Goal: Information Seeking & Learning: Find specific fact

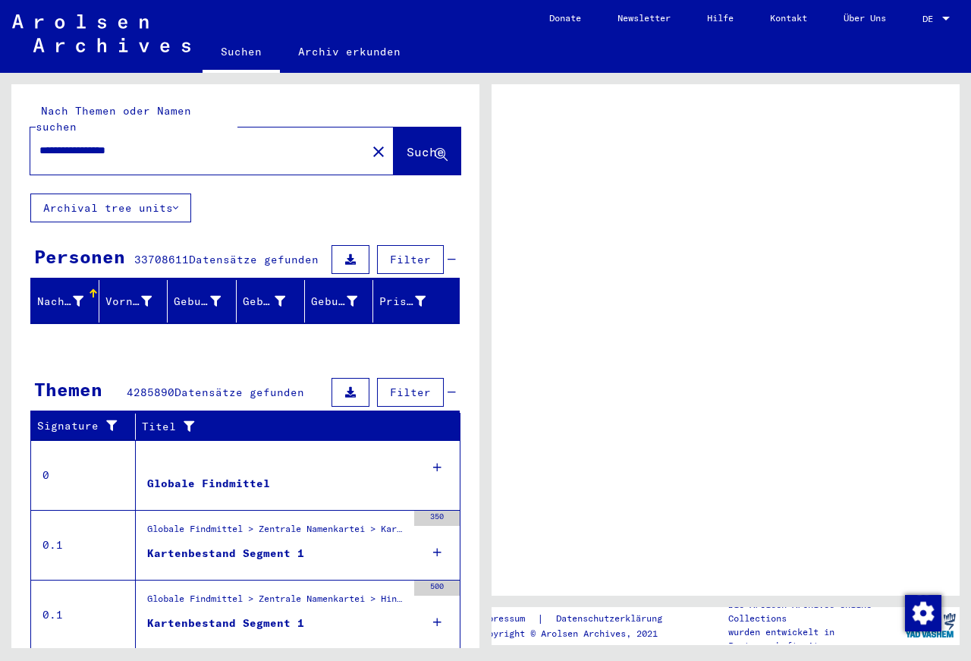
click at [435, 149] on icon at bounding box center [441, 155] width 13 height 13
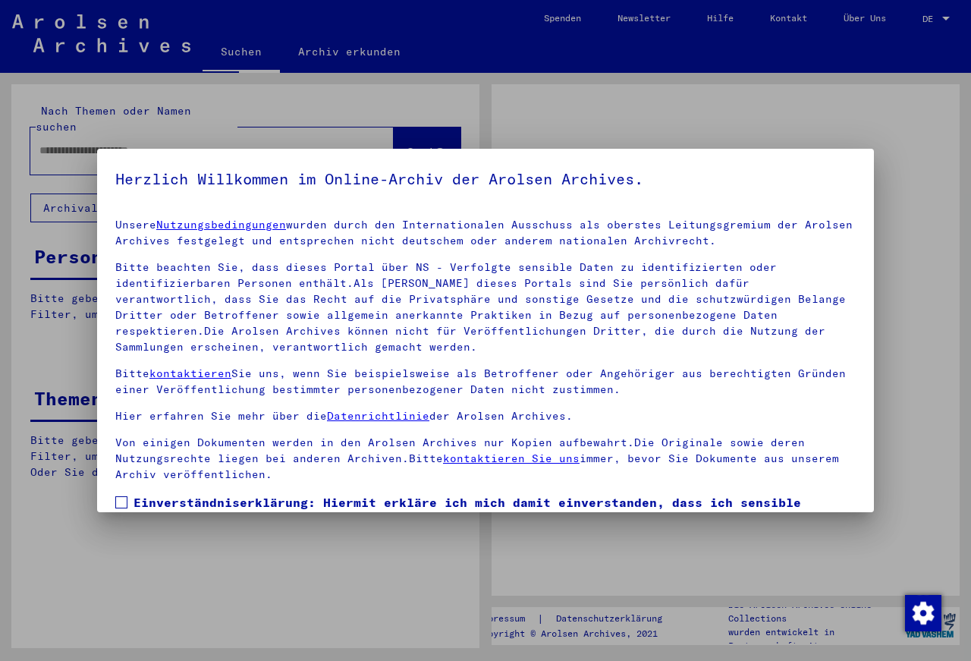
type input "**********"
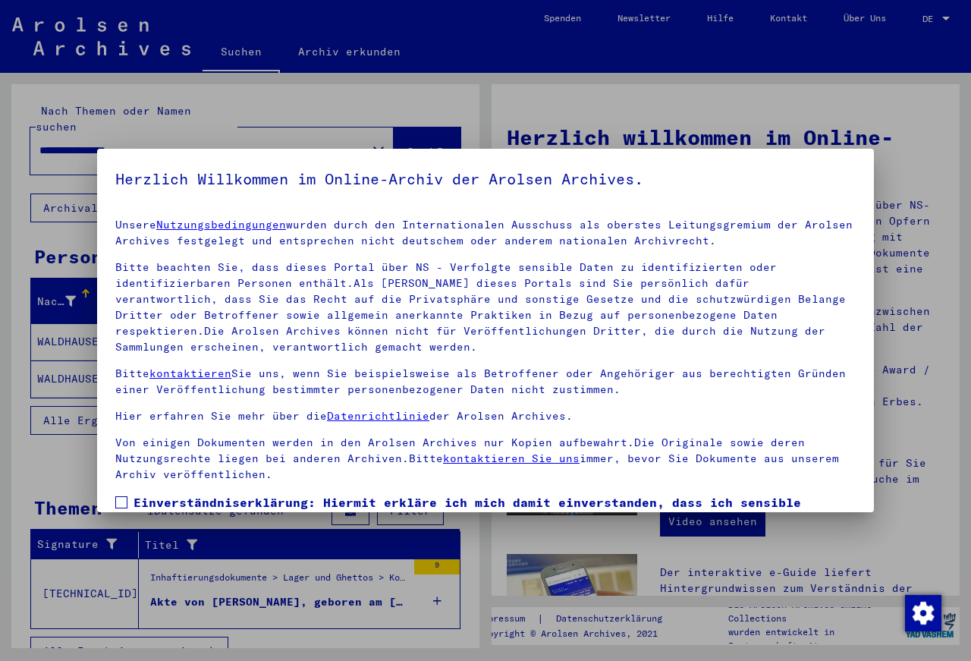
scroll to position [82, 0]
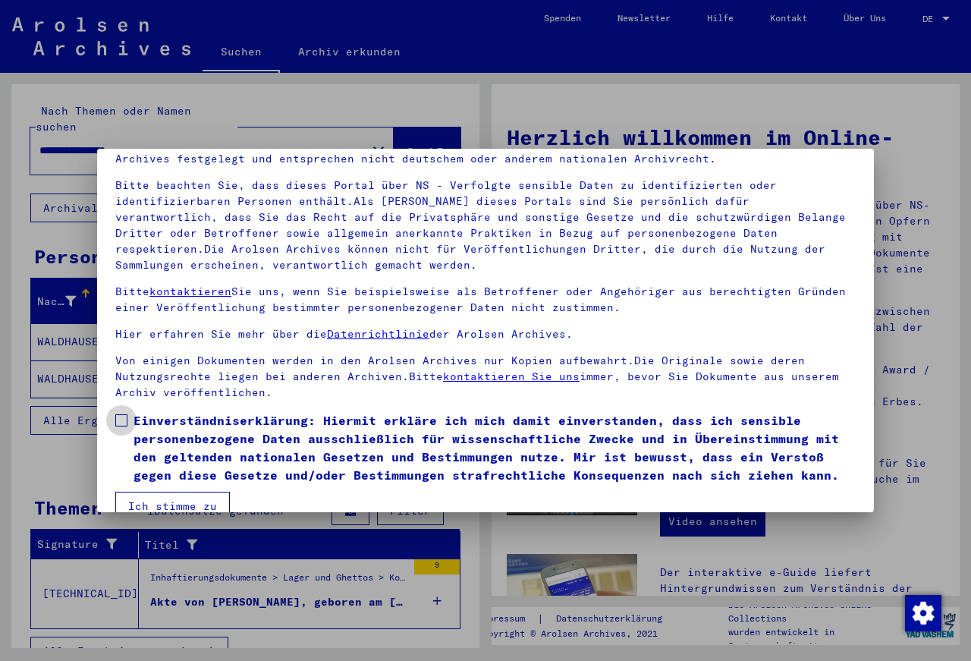
click at [124, 422] on span at bounding box center [121, 420] width 12 height 12
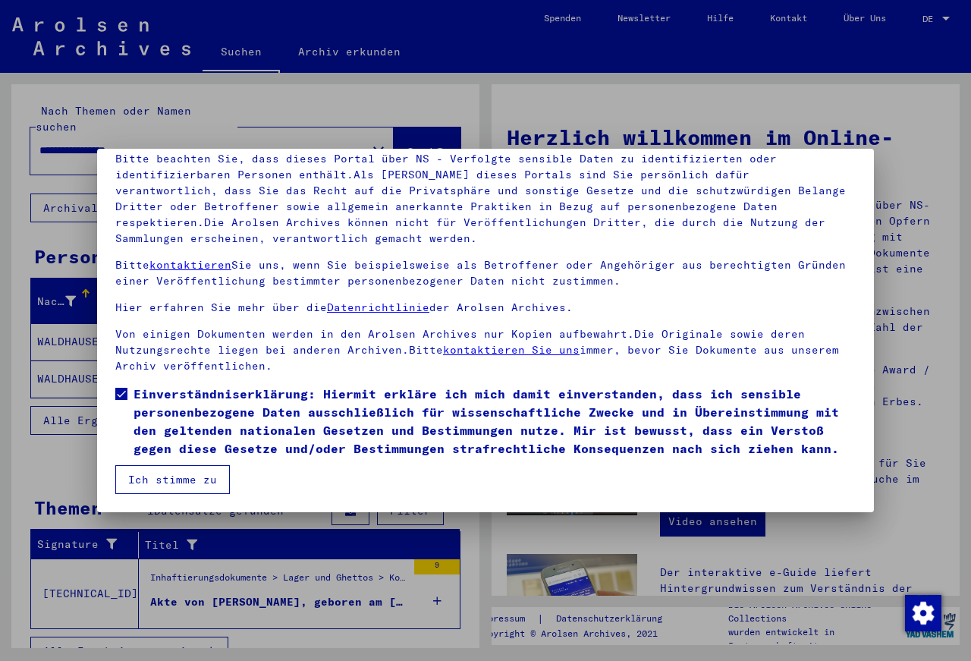
click at [184, 483] on button "Ich stimme zu" at bounding box center [172, 479] width 115 height 29
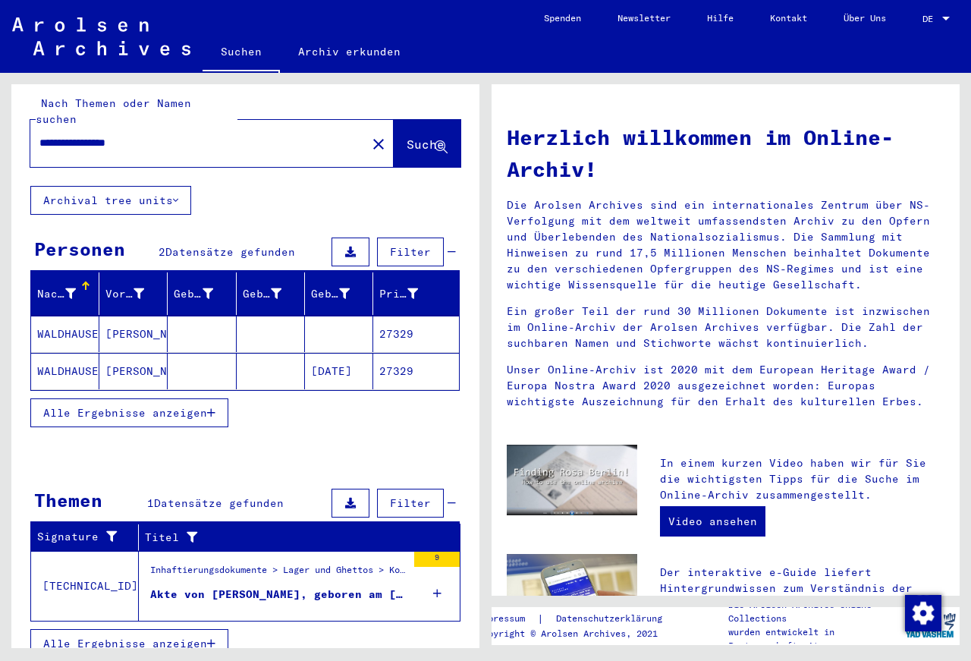
scroll to position [10, 0]
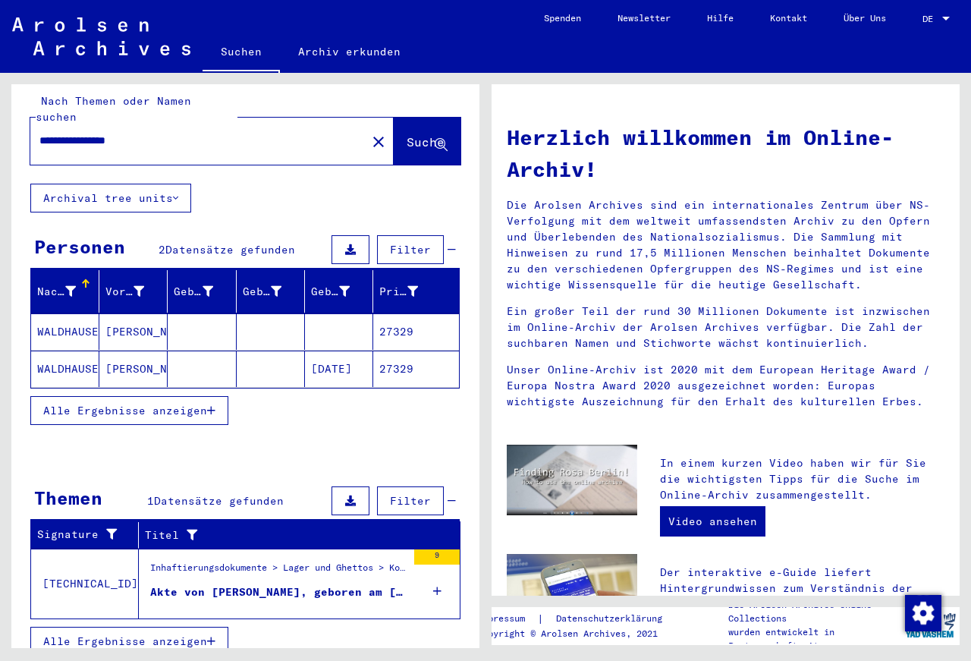
click at [72, 351] on mat-cell "WALDHAUSER" at bounding box center [65, 369] width 68 height 36
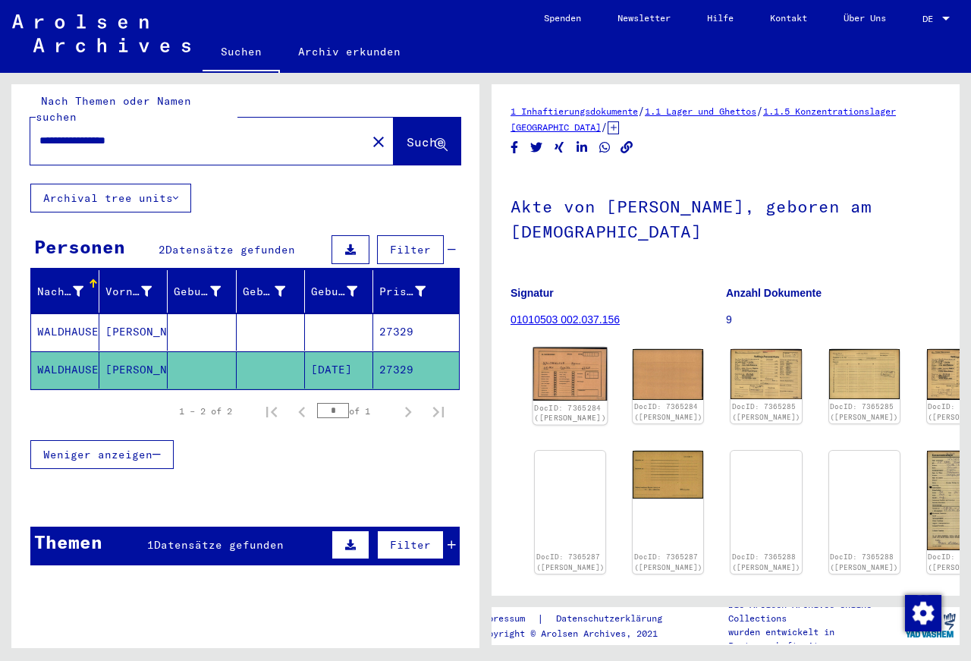
click at [561, 377] on img at bounding box center [570, 375] width 74 height 54
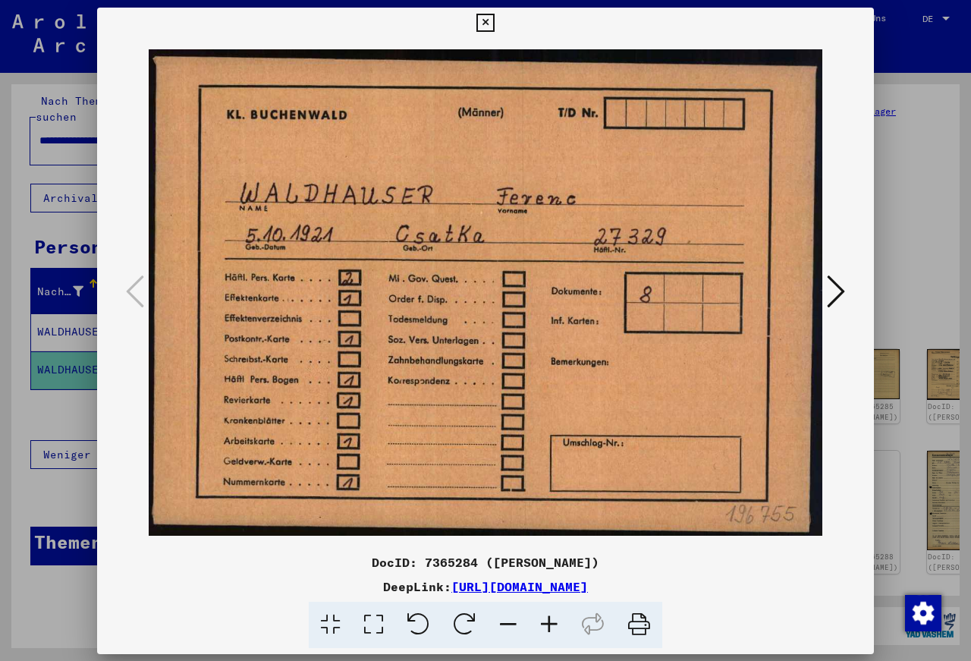
click at [561, 377] on img at bounding box center [486, 292] width 674 height 509
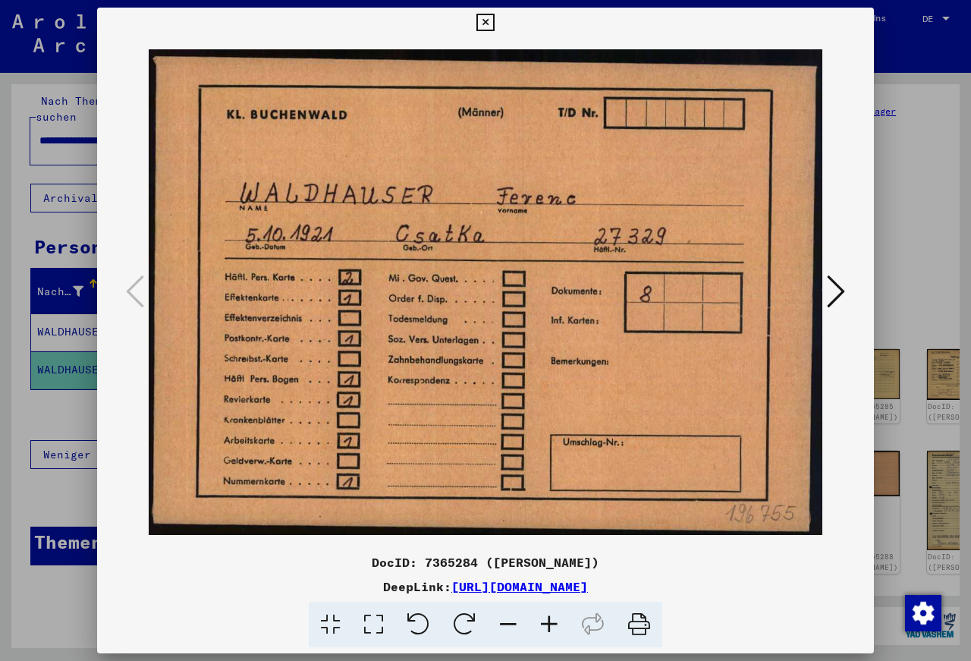
click at [836, 286] on icon at bounding box center [836, 291] width 18 height 36
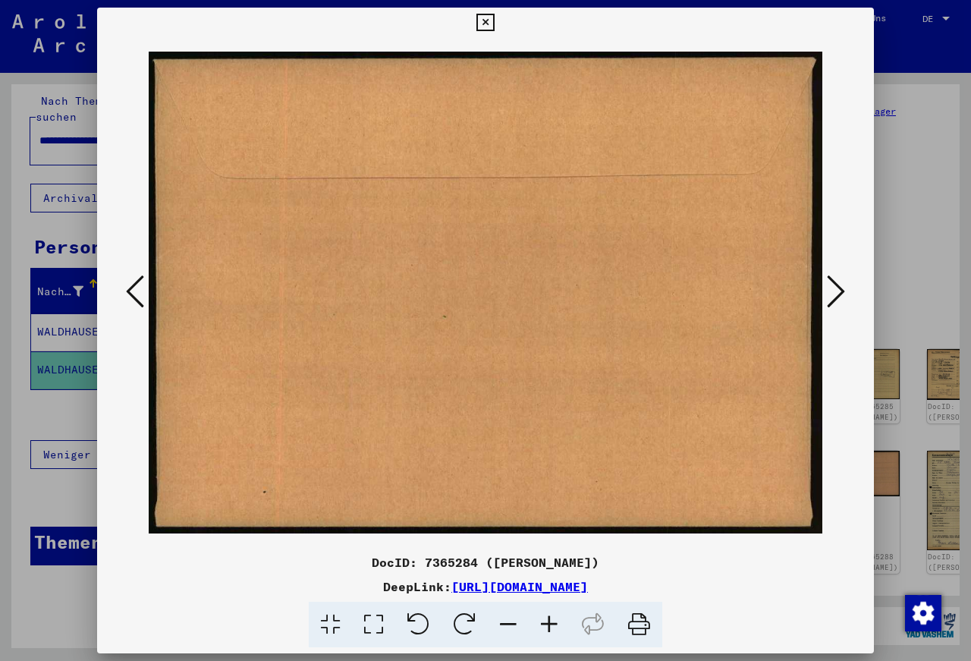
click at [836, 286] on icon at bounding box center [836, 291] width 18 height 36
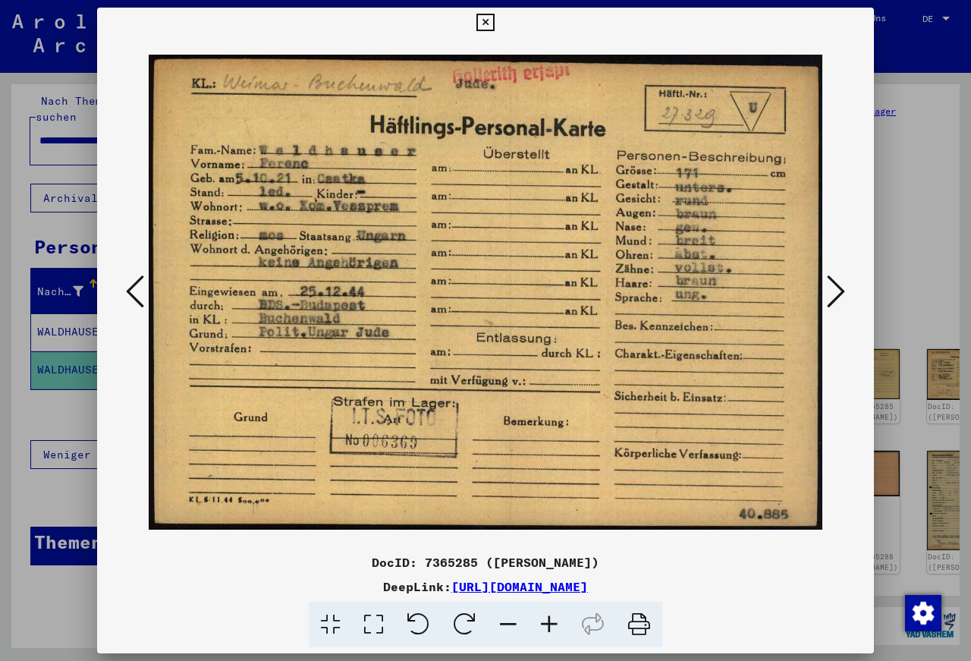
click at [836, 286] on icon at bounding box center [836, 291] width 18 height 36
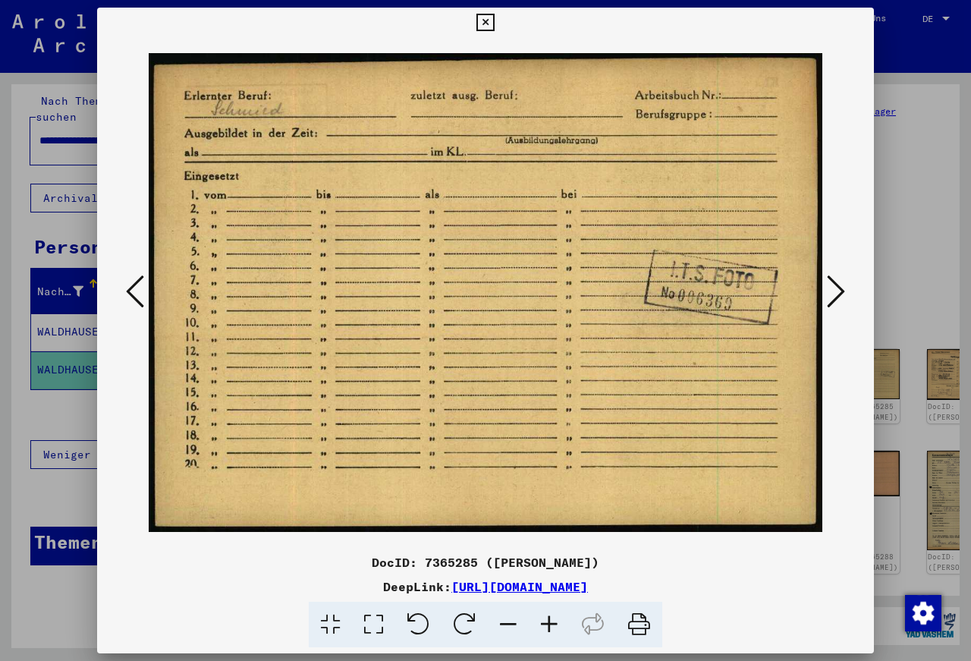
click at [836, 286] on icon at bounding box center [836, 291] width 18 height 36
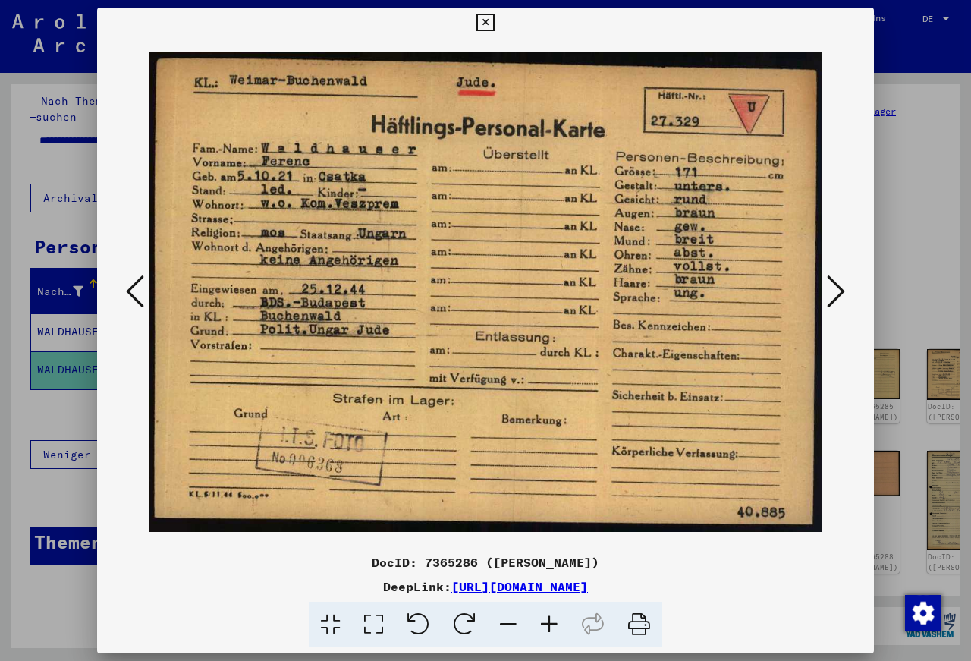
click at [836, 286] on icon at bounding box center [836, 291] width 18 height 36
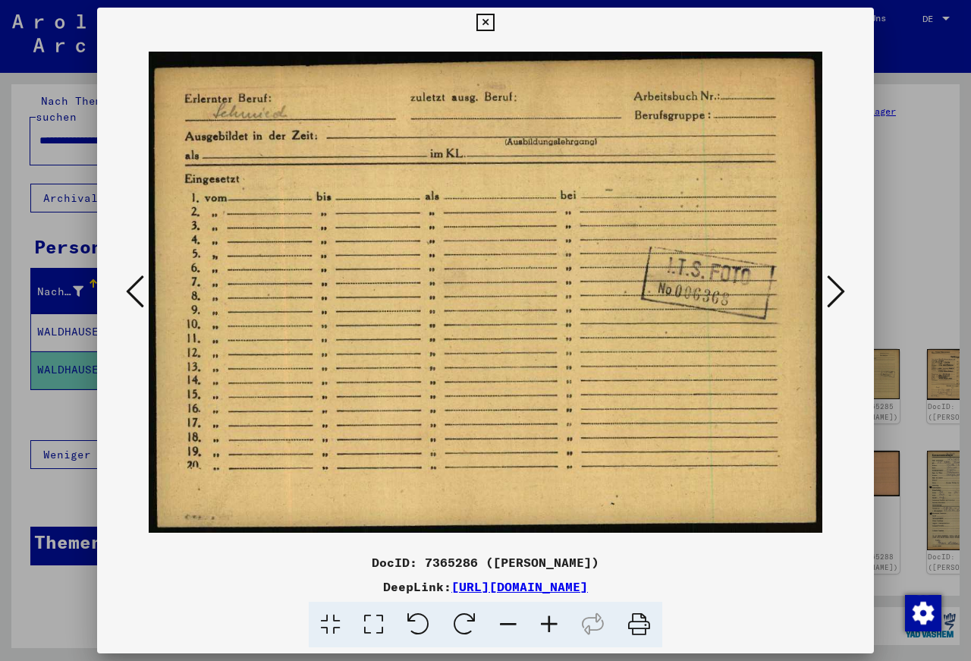
click at [836, 286] on icon at bounding box center [836, 291] width 18 height 36
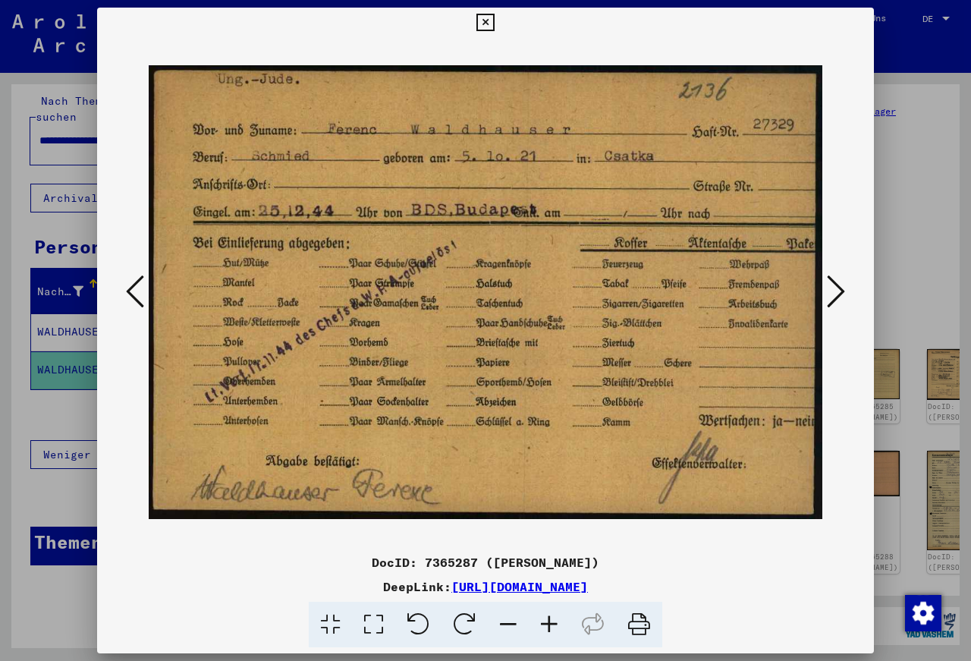
click at [836, 286] on icon at bounding box center [836, 291] width 18 height 36
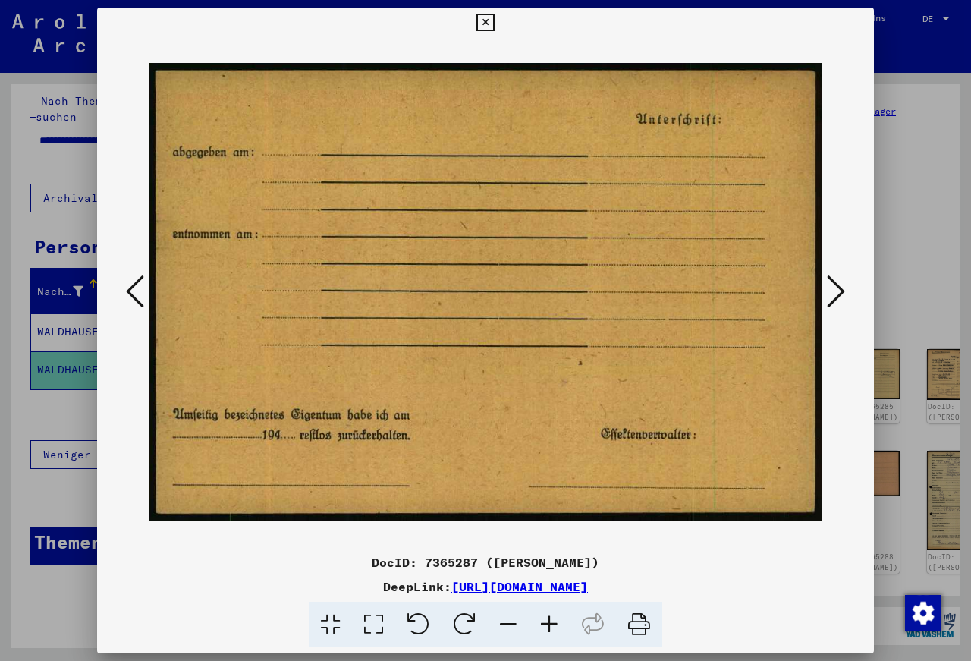
click at [836, 286] on icon at bounding box center [836, 291] width 18 height 36
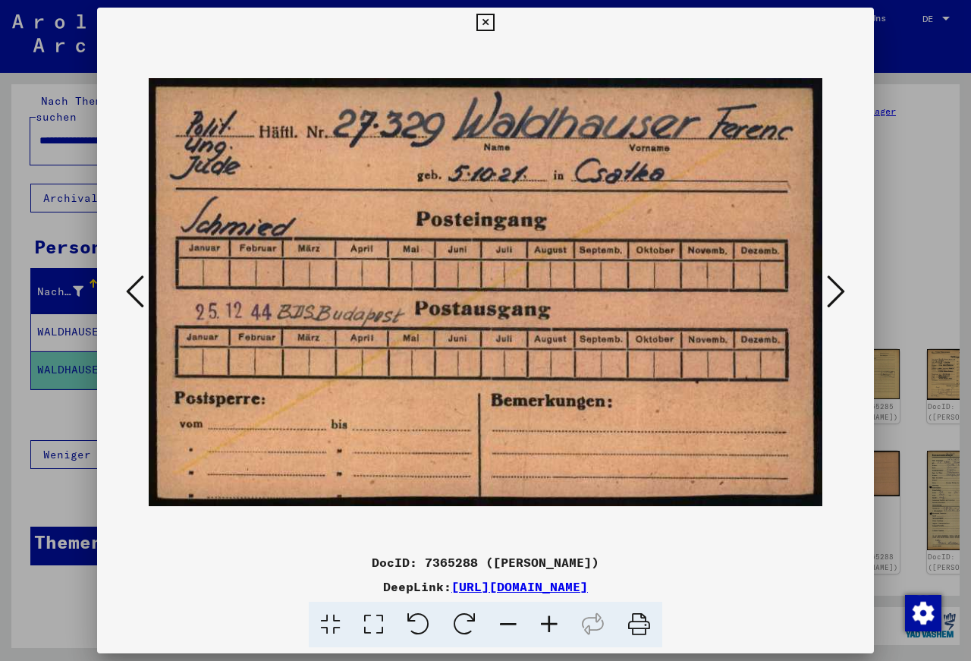
click at [836, 286] on icon at bounding box center [836, 291] width 18 height 36
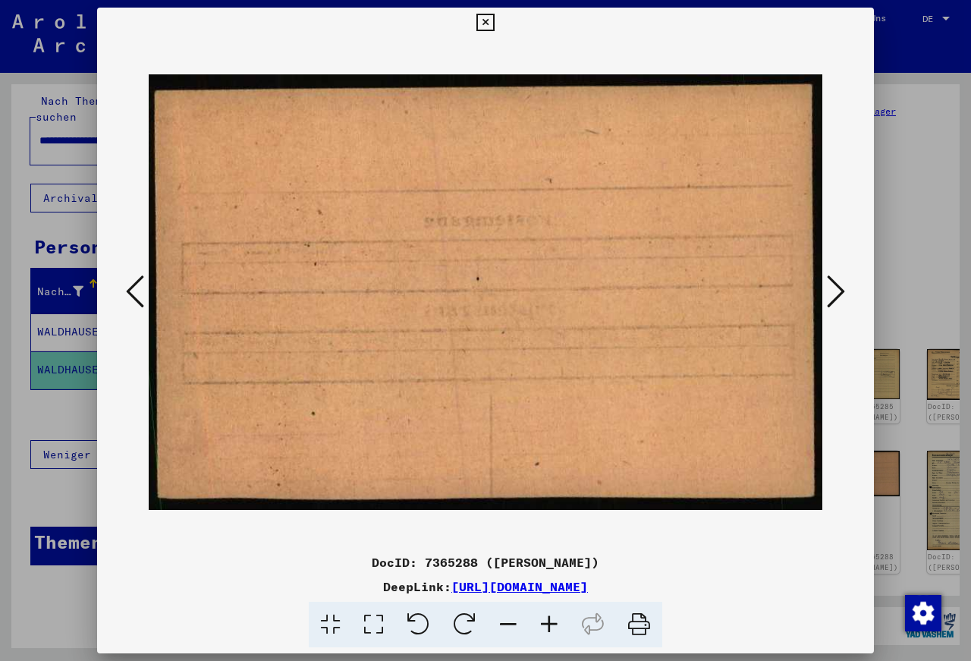
click at [836, 286] on icon at bounding box center [836, 291] width 18 height 36
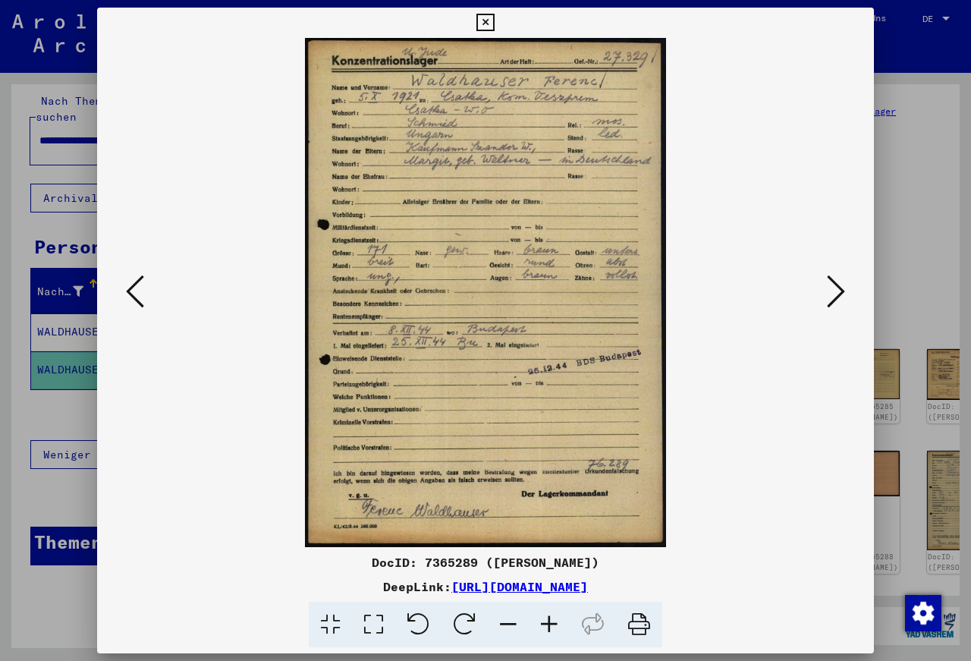
click at [836, 286] on icon at bounding box center [836, 291] width 18 height 36
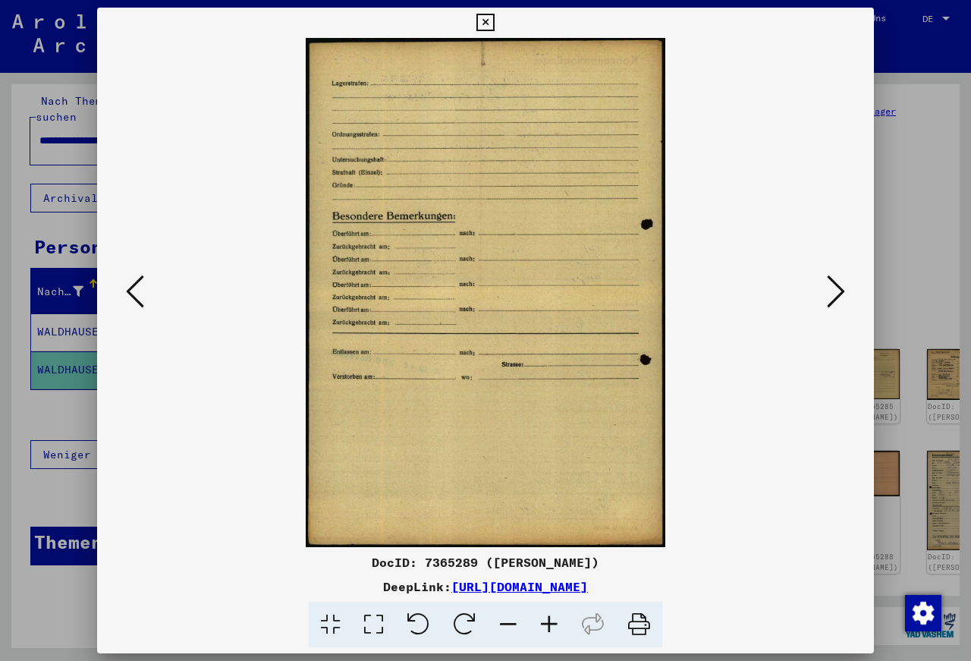
click at [836, 286] on icon at bounding box center [836, 291] width 18 height 36
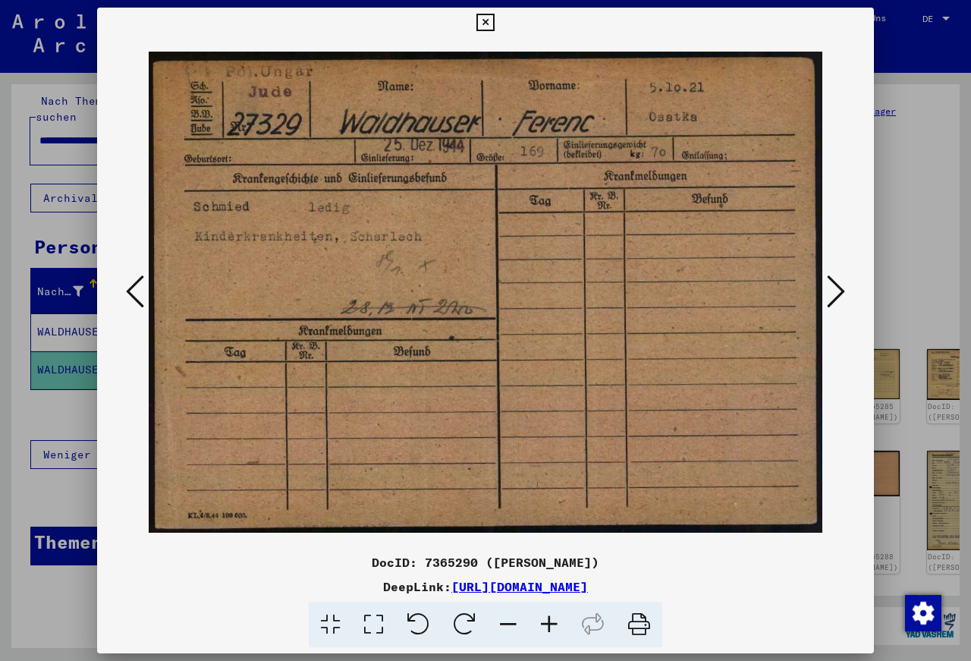
click at [836, 286] on icon at bounding box center [836, 291] width 18 height 36
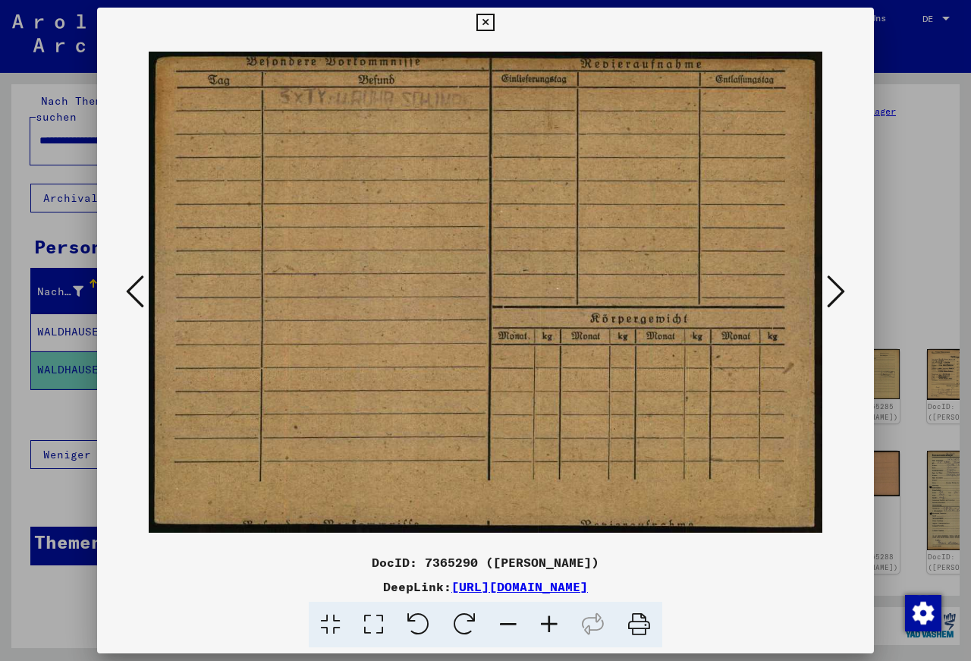
click at [836, 286] on icon at bounding box center [836, 291] width 18 height 36
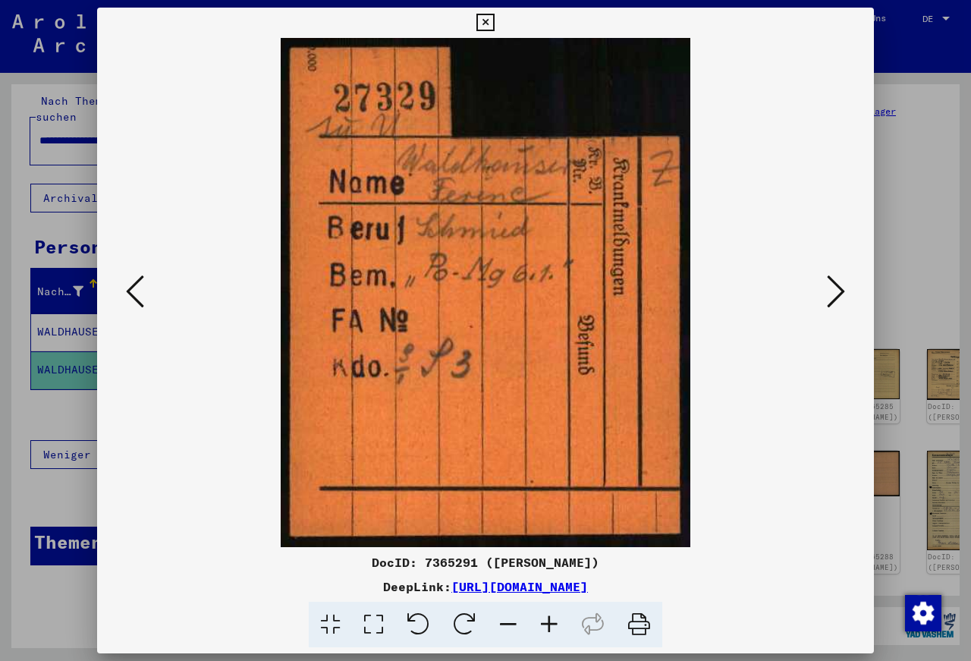
click at [836, 286] on icon at bounding box center [836, 291] width 18 height 36
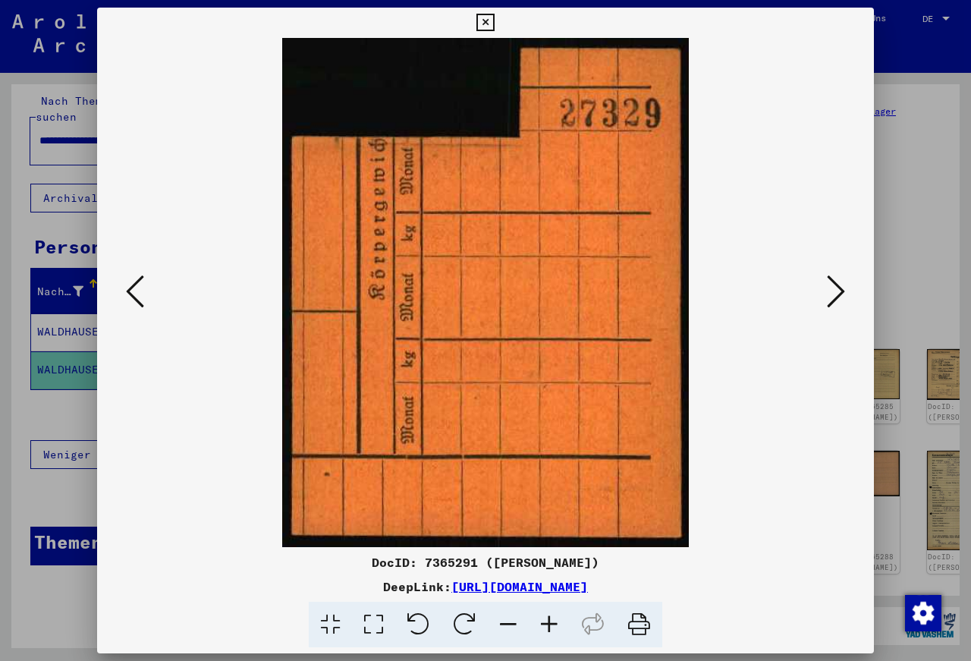
click at [494, 17] on icon at bounding box center [485, 23] width 17 height 18
